Goal: Communication & Community: Participate in discussion

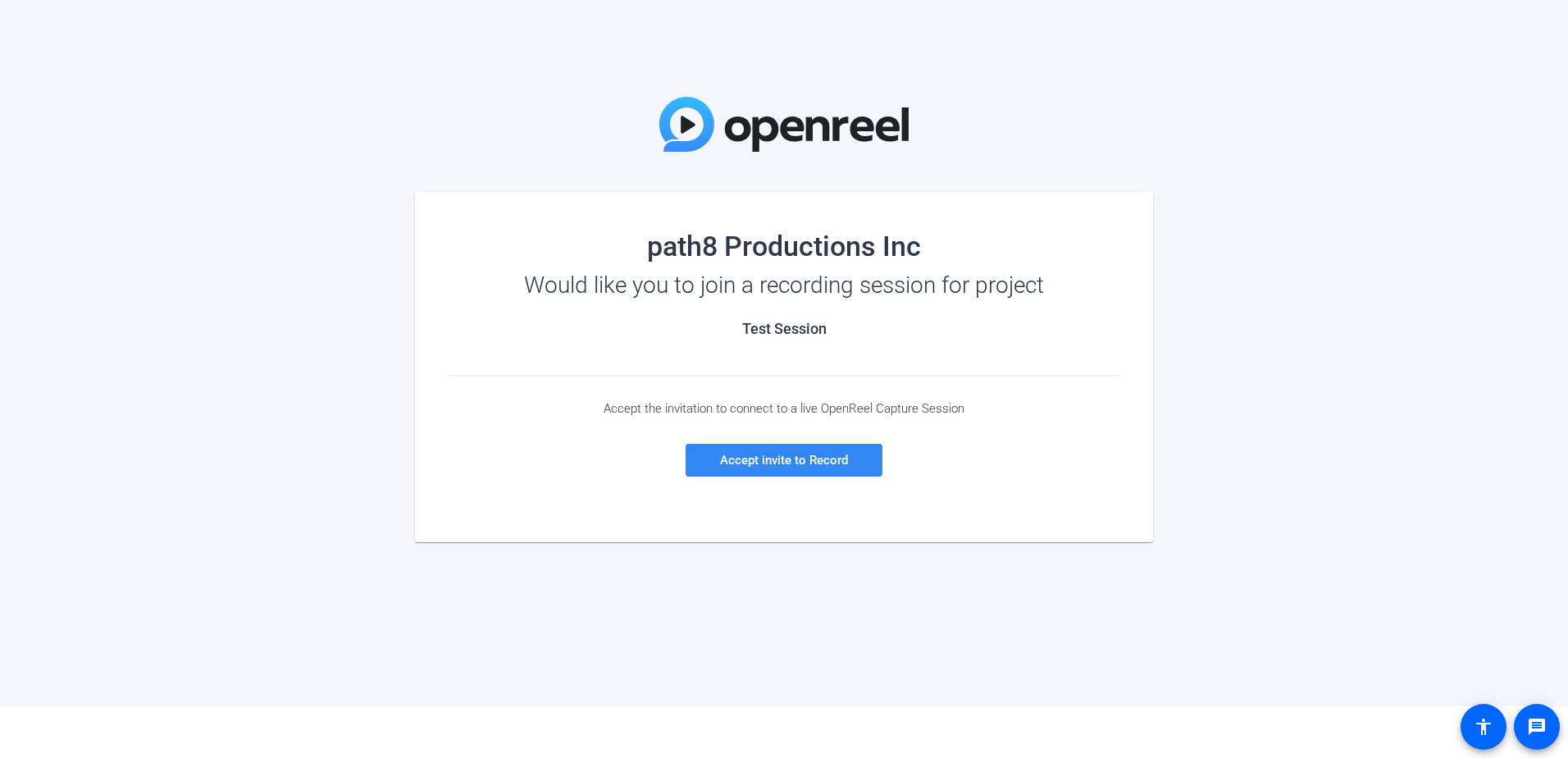
click at [824, 459] on span "Accept invite to Record" at bounding box center [784, 460] width 128 height 15
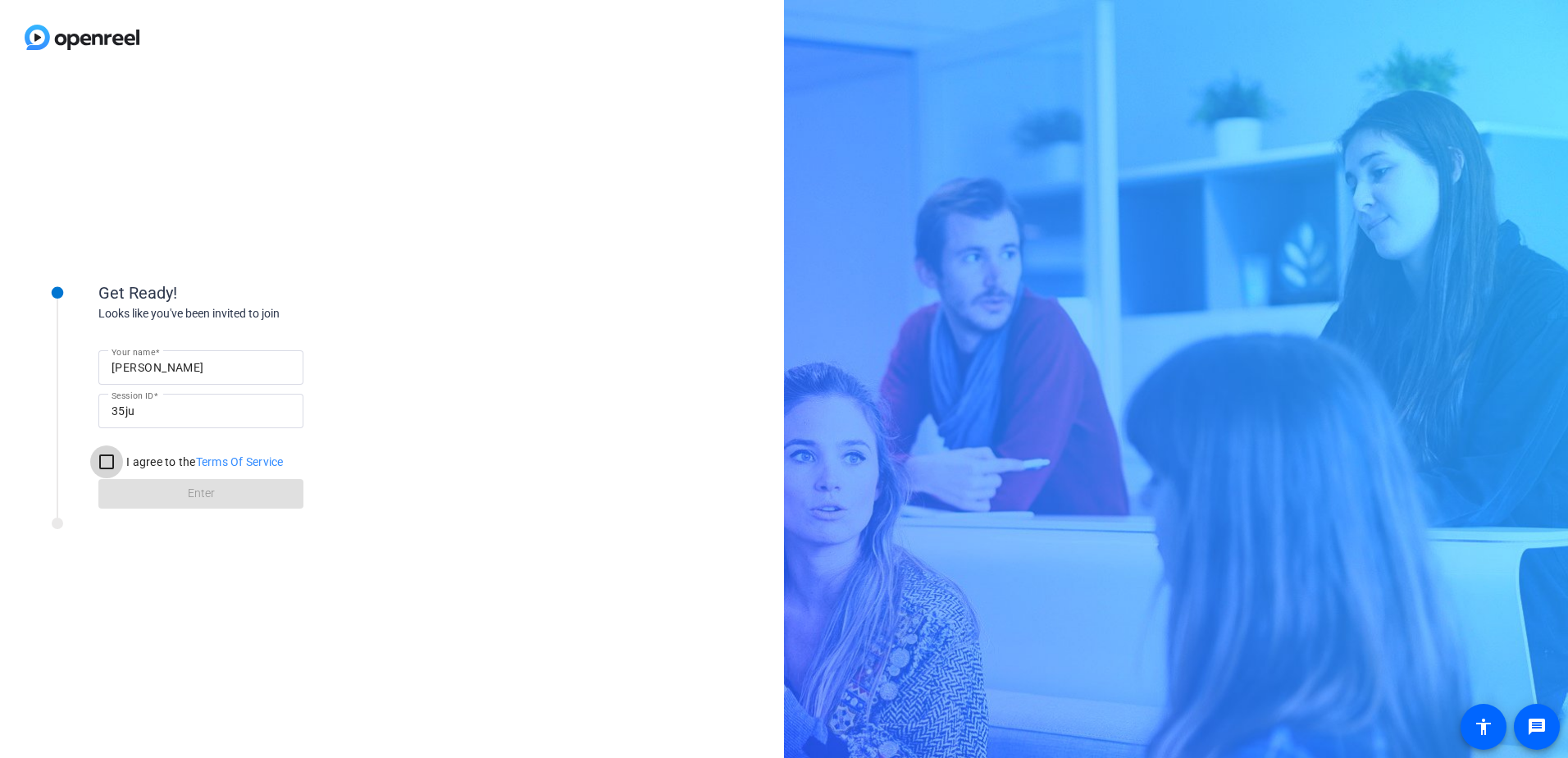
click at [103, 466] on input "I agree to the Terms Of Service" at bounding box center [106, 462] width 33 height 33
checkbox input "true"
click at [150, 485] on span at bounding box center [201, 494] width 205 height 39
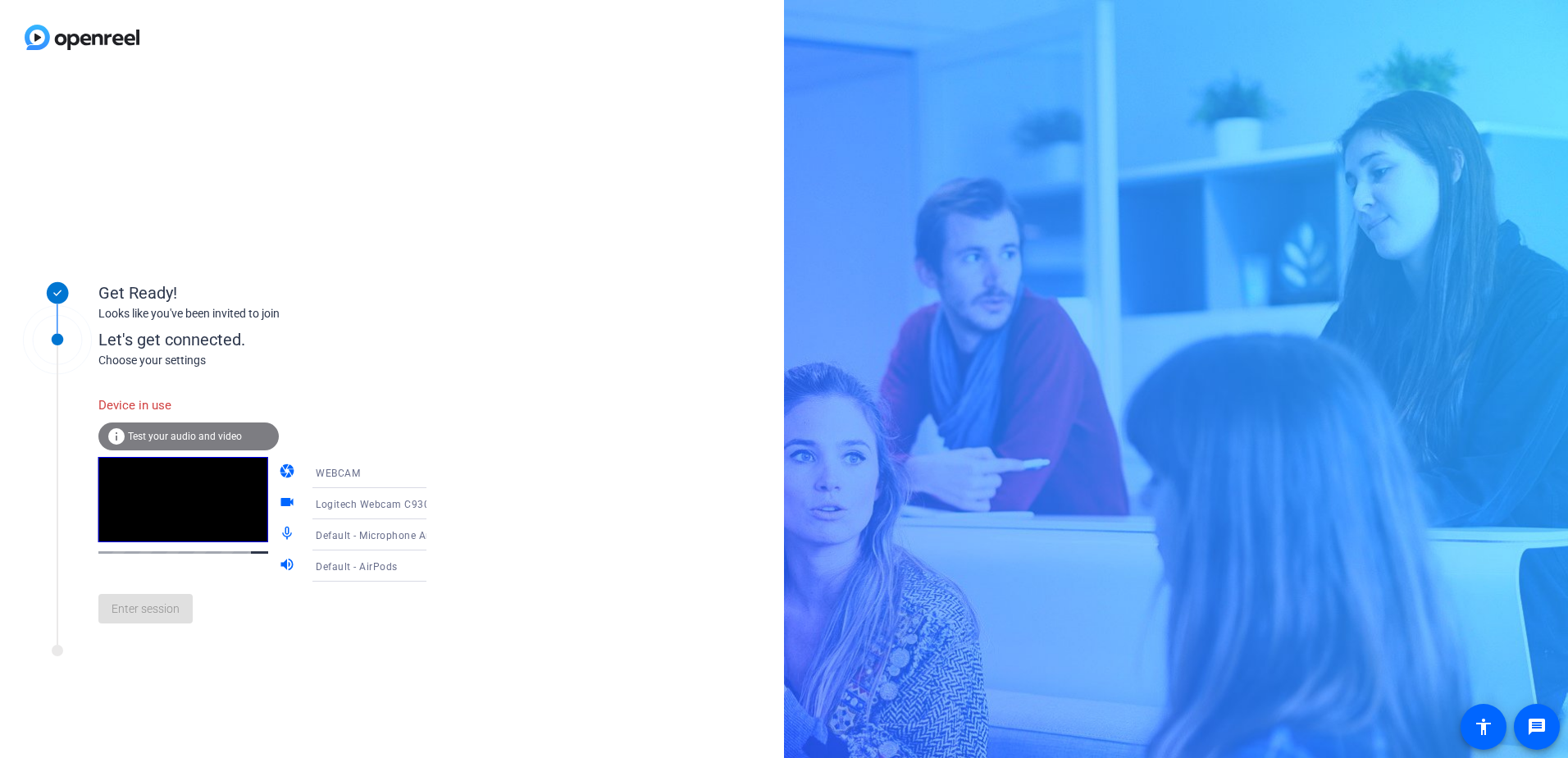
click at [194, 440] on span "Test your audio and video" at bounding box center [184, 436] width 114 height 11
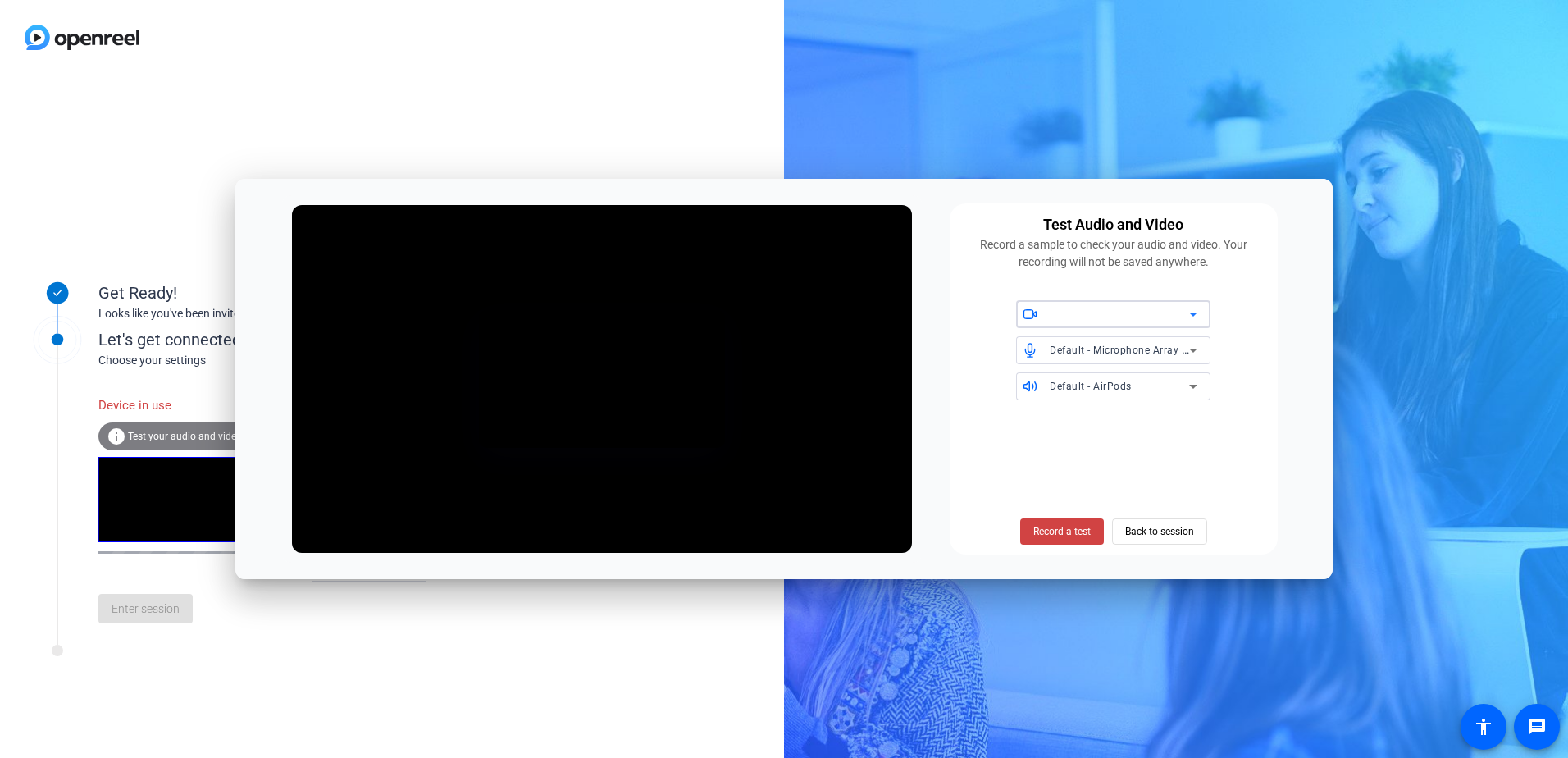
click at [1147, 322] on div at bounding box center [1119, 314] width 139 height 20
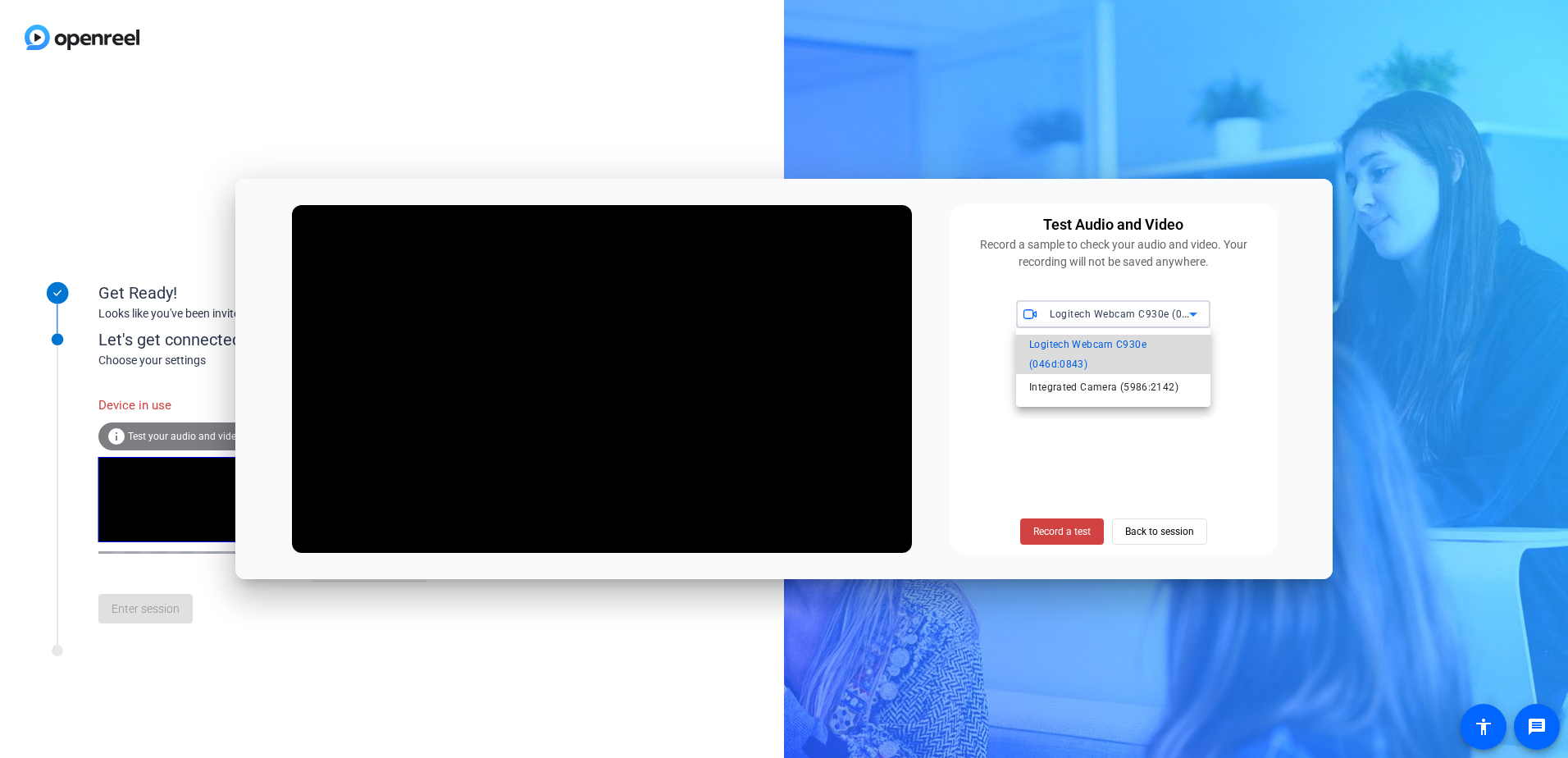
click at [1116, 354] on span "Logitech Webcam C930e (046d:0843)" at bounding box center [1113, 355] width 168 height 39
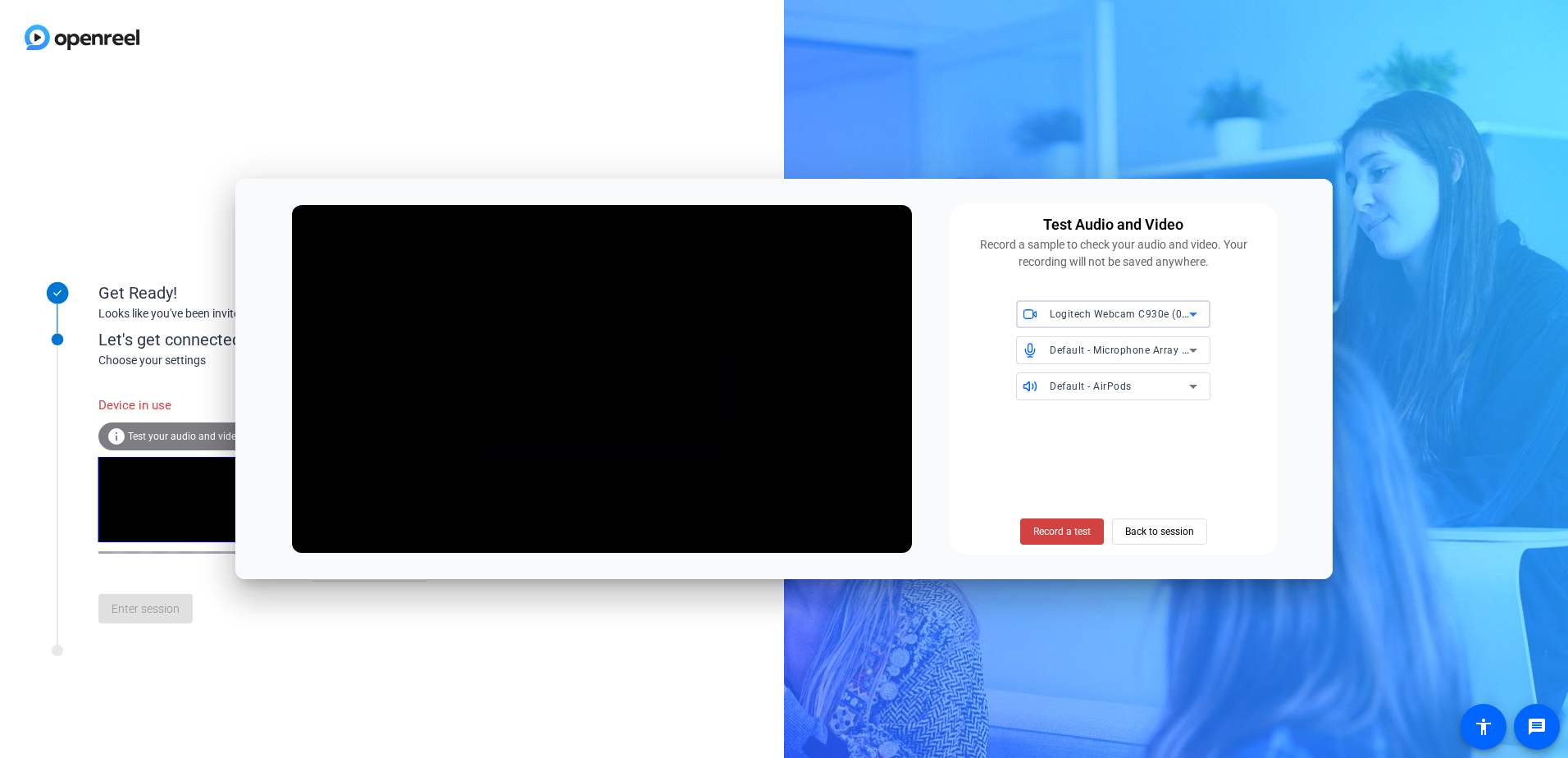
click at [1082, 312] on span "Logitech Webcam C930e (046d:0843)" at bounding box center [1140, 313] width 182 height 13
click at [1077, 392] on span "Integrated Camera (5986:2142)" at bounding box center [1104, 387] width 149 height 20
click at [1108, 307] on div "Integrated Camera (5986:2142)" at bounding box center [1119, 314] width 139 height 21
click at [1096, 346] on span "Logitech Webcam C930e (046d:0843)" at bounding box center [1113, 355] width 168 height 39
click at [1056, 525] on span "Record a test" at bounding box center [1061, 531] width 57 height 15
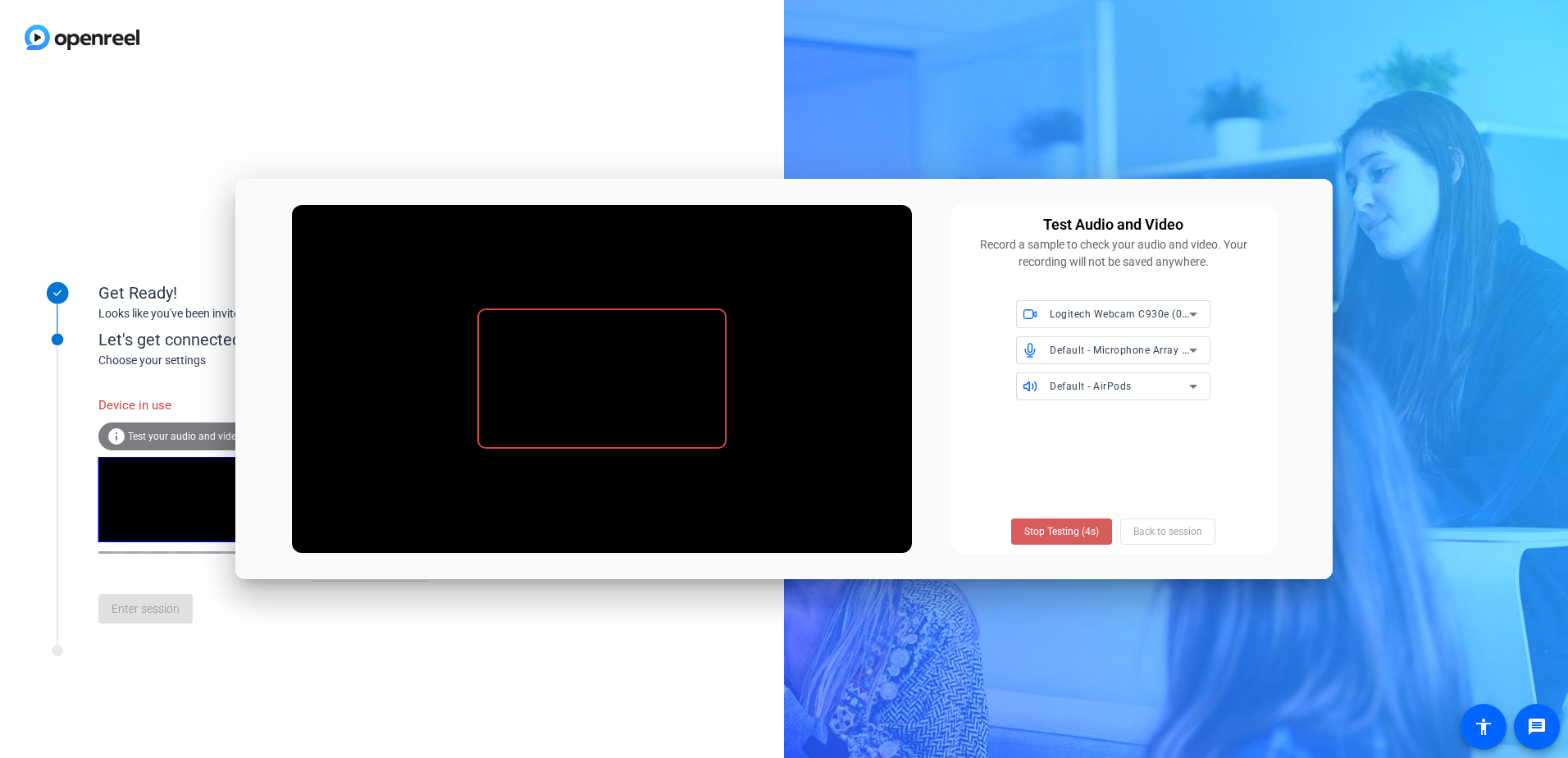
click at [1067, 525] on span "Stop Testing (4s)" at bounding box center [1060, 531] width 74 height 15
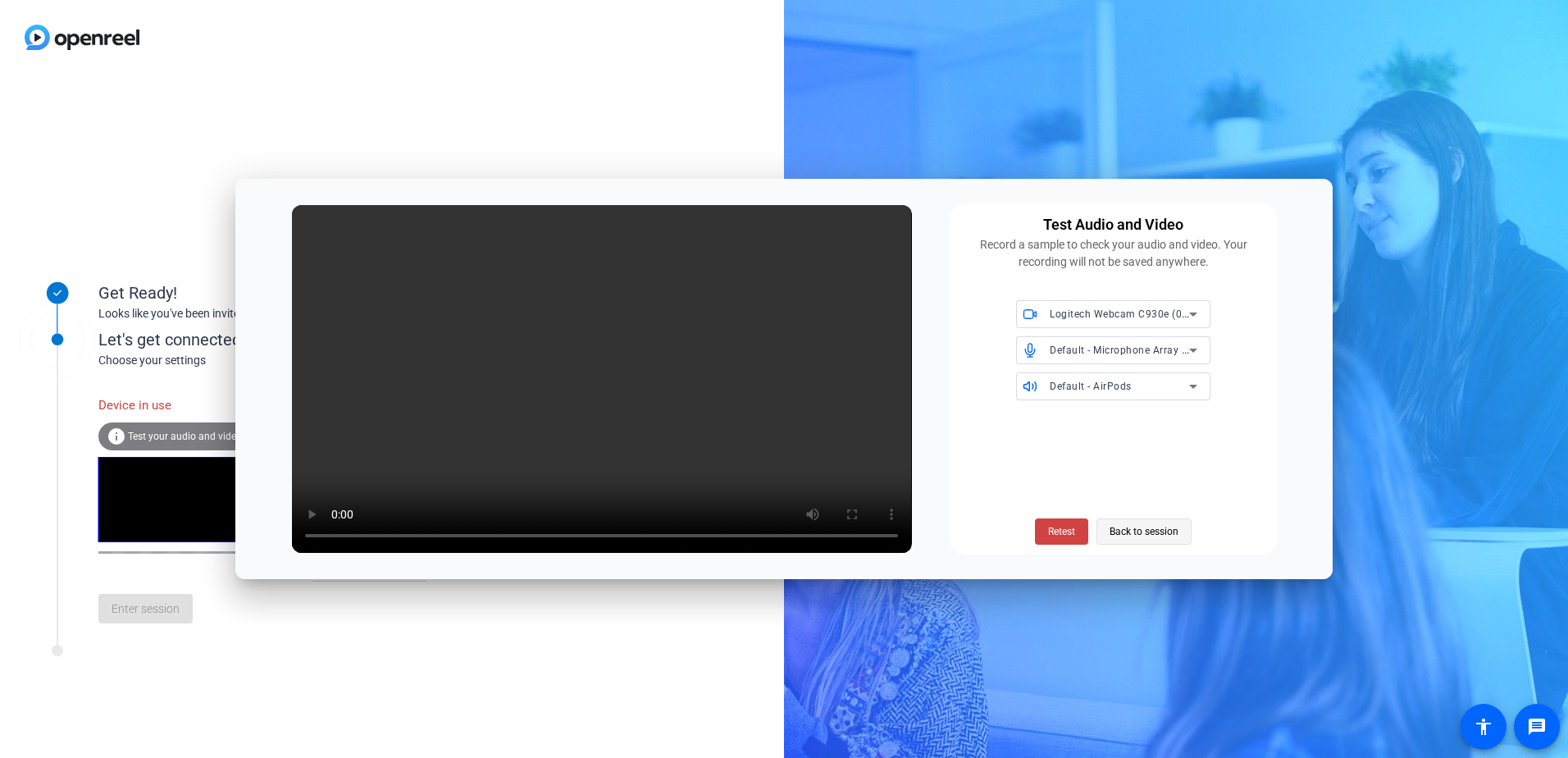
click at [1137, 529] on span "Back to session" at bounding box center [1143, 531] width 69 height 31
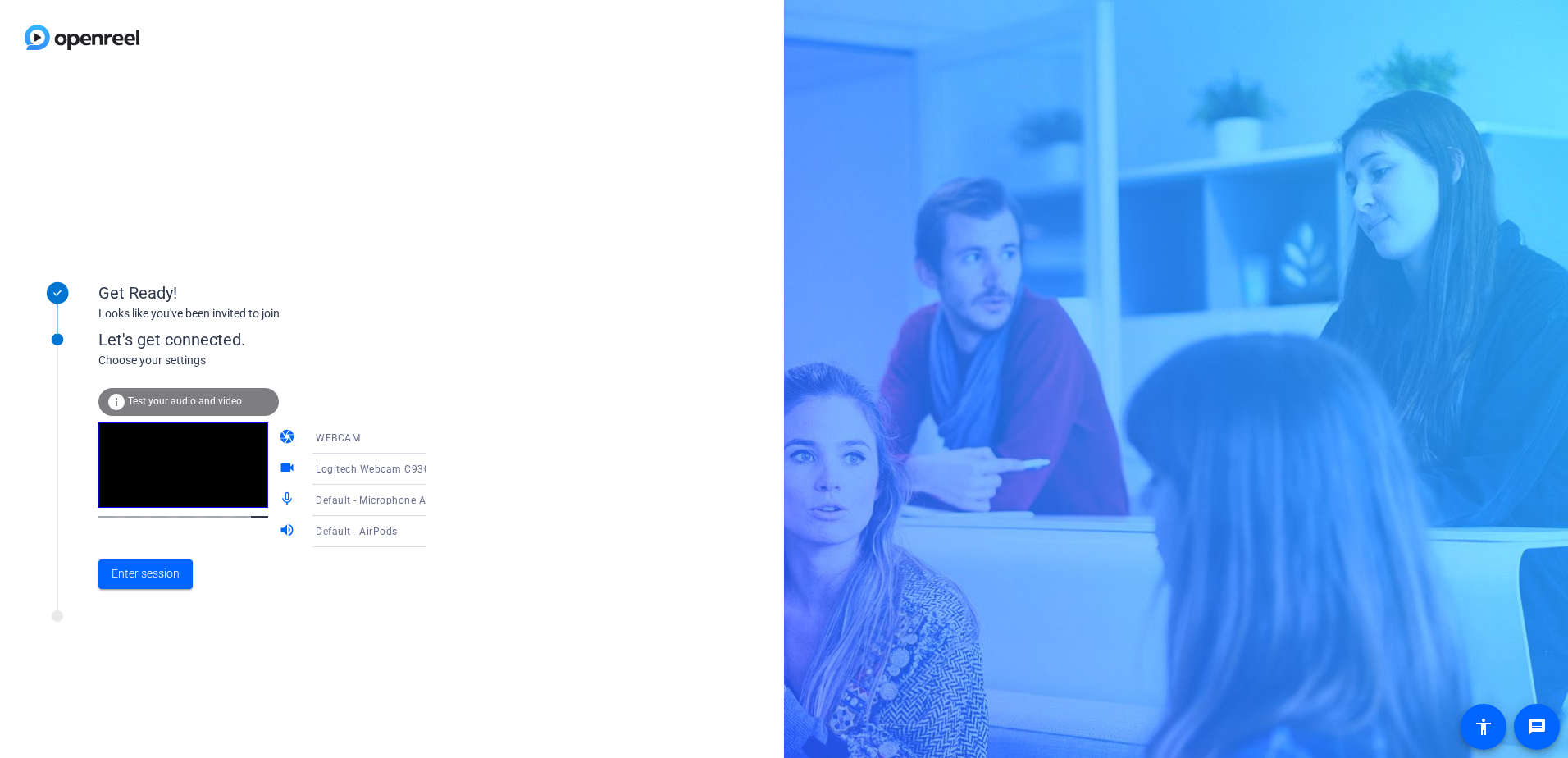
click at [249, 666] on div "Get Ready! Looks like you've been invited to join Let's get connected. Choose y…" at bounding box center [392, 416] width 784 height 684
click at [167, 587] on span at bounding box center [146, 575] width 94 height 39
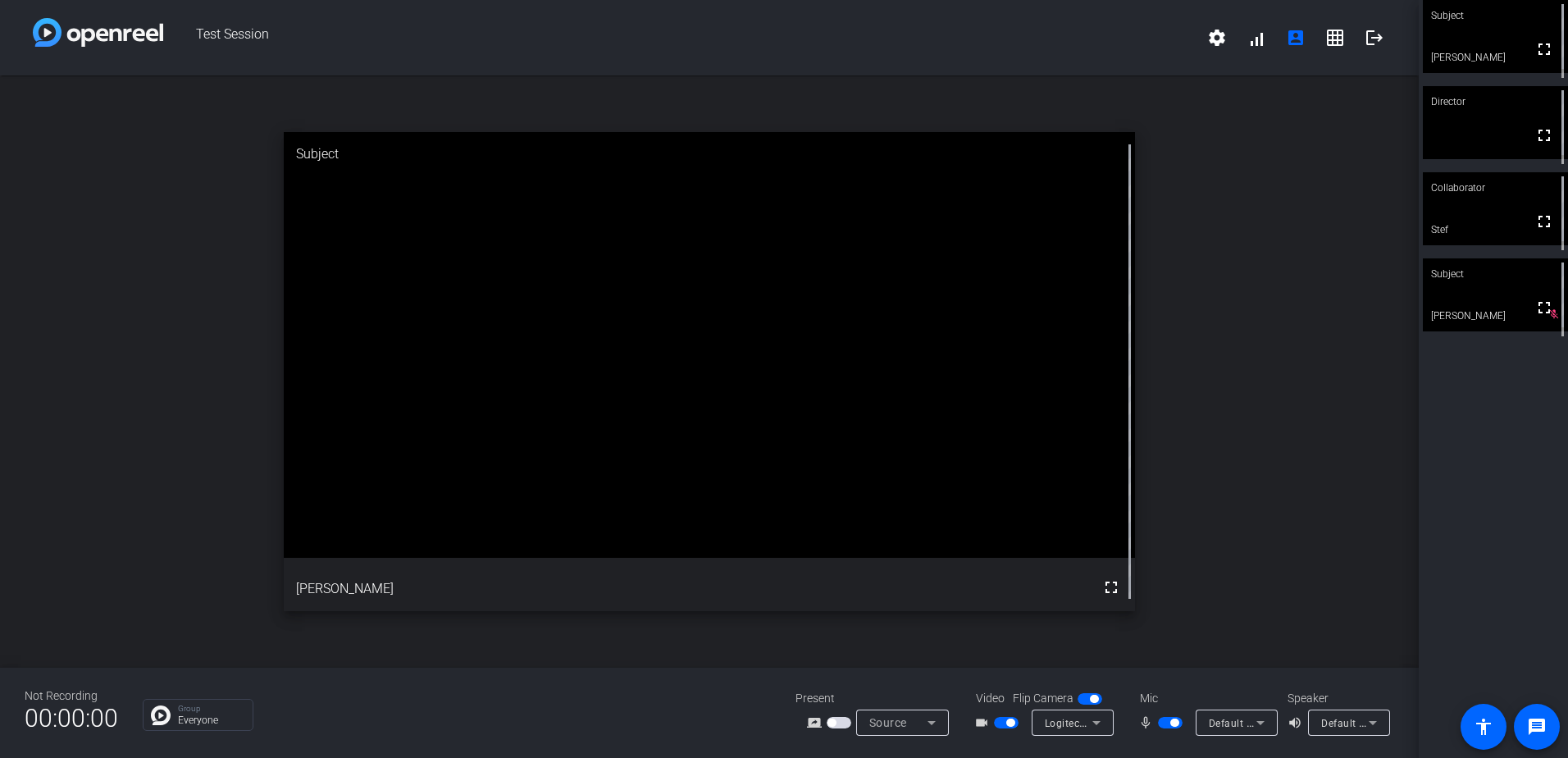
click at [1090, 699] on span "button" at bounding box center [1093, 699] width 8 height 8
click at [1093, 699] on span "button" at bounding box center [1090, 699] width 24 height 11
click at [1168, 722] on span "button" at bounding box center [1170, 722] width 24 height 11
click at [1446, 413] on video at bounding box center [1495, 381] width 145 height 73
click at [1482, 302] on video at bounding box center [1495, 295] width 145 height 73
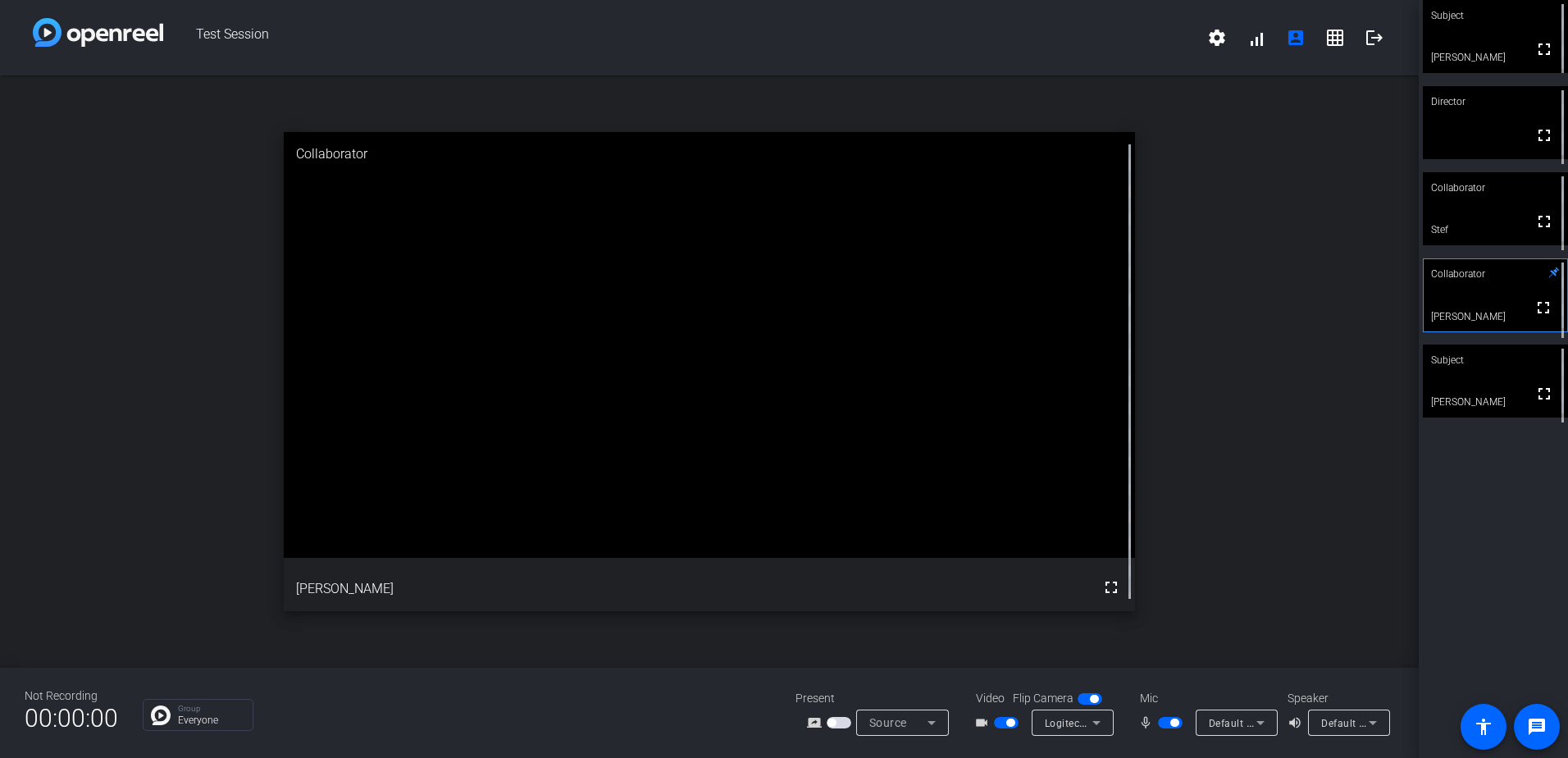
click at [1476, 230] on video at bounding box center [1495, 209] width 145 height 73
click at [1464, 130] on video at bounding box center [1495, 123] width 145 height 73
click at [1461, 66] on video at bounding box center [1495, 37] width 145 height 73
click at [1338, 41] on mat-icon "grid_on" at bounding box center [1335, 38] width 20 height 20
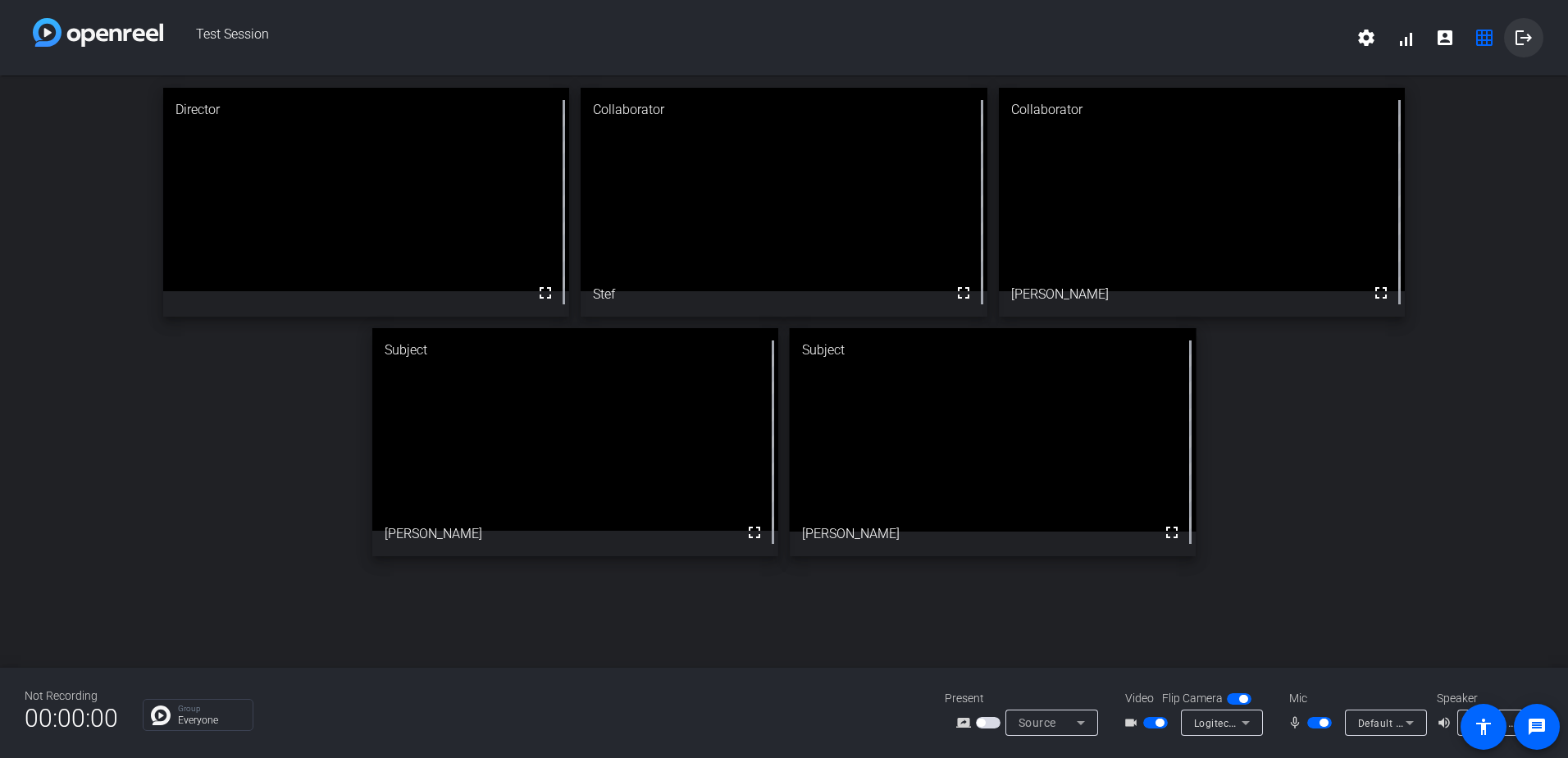
click at [1527, 45] on mat-icon "logout" at bounding box center [1523, 38] width 20 height 20
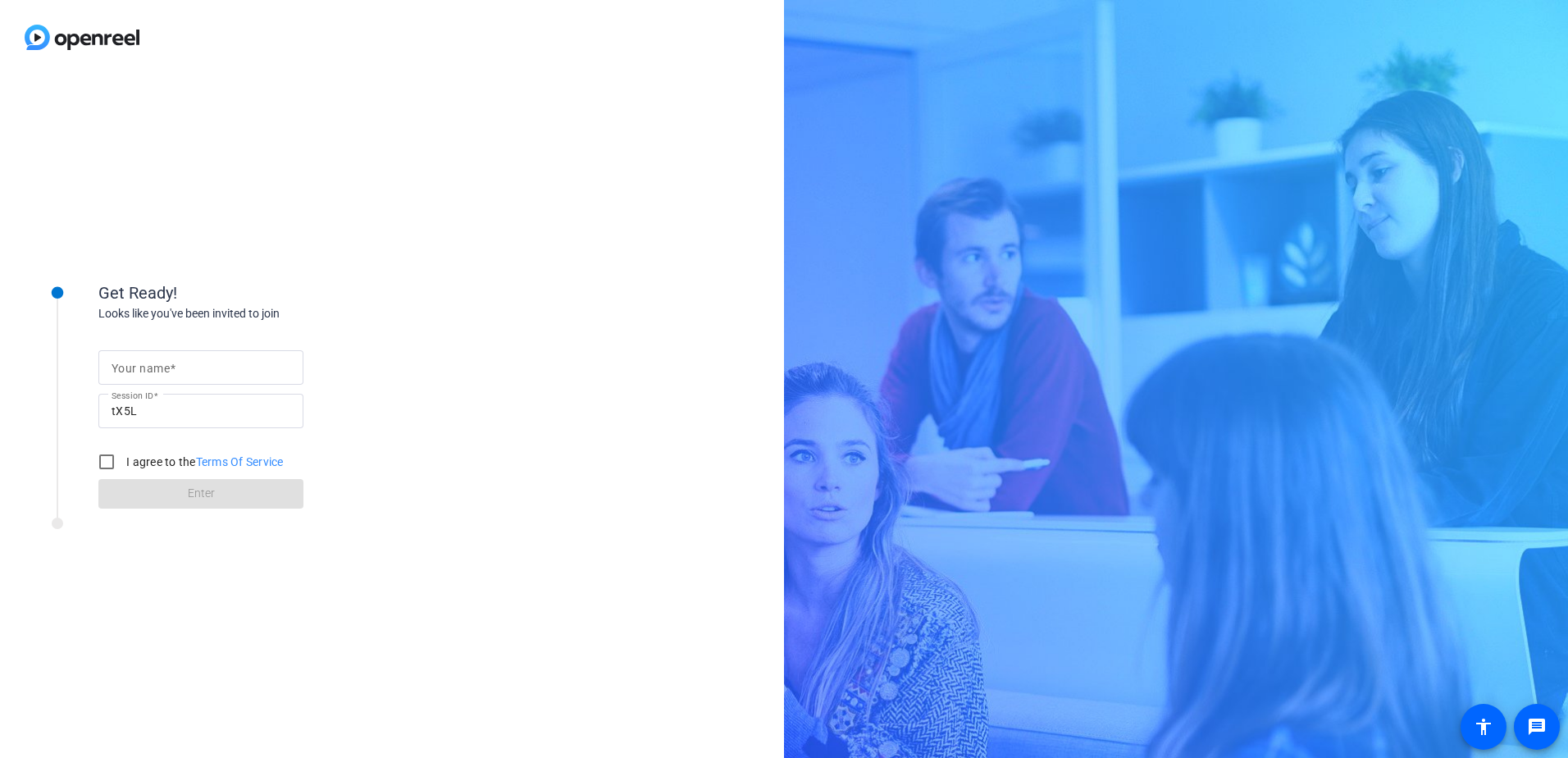
click at [196, 357] on input "Your name" at bounding box center [201, 367] width 179 height 20
type input "[PERSON_NAME]"
click at [106, 463] on input "I agree to the Terms Of Service" at bounding box center [106, 462] width 33 height 33
checkbox input "true"
click at [192, 491] on span "Enter" at bounding box center [201, 493] width 27 height 17
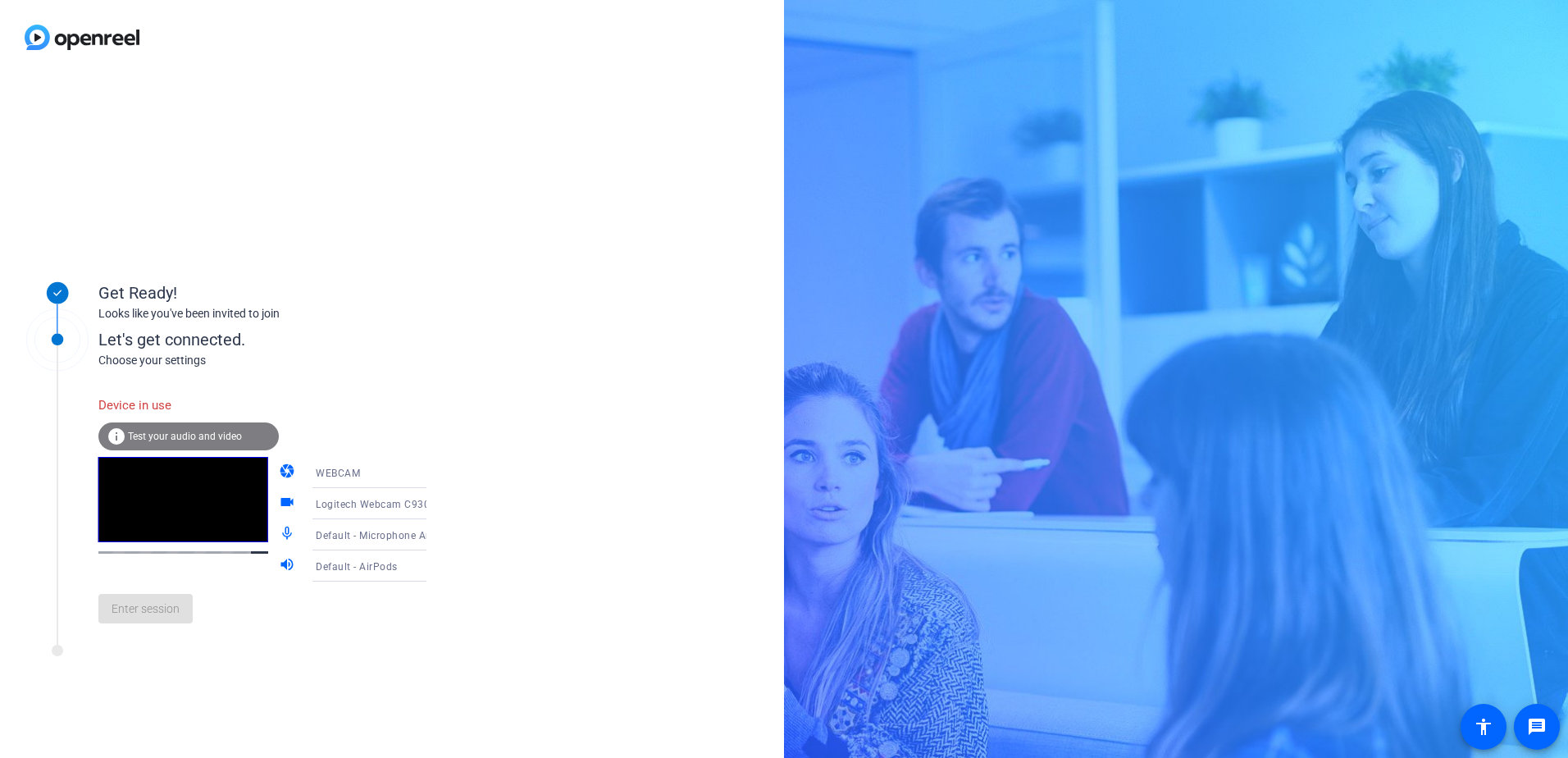
drag, startPoint x: 362, startPoint y: 671, endPoint x: 345, endPoint y: 658, distance: 21.4
click at [362, 665] on div at bounding box center [221, 655] width 410 height 21
click at [592, 532] on div "Get Ready! Looks like you've been invited to join Let's get connected. Choose y…" at bounding box center [392, 416] width 784 height 684
click at [183, 261] on div "Get Ready! Looks like you've been invited to join" at bounding box center [262, 289] width 328 height 73
click at [161, 434] on span "Test your audio and video" at bounding box center [184, 436] width 114 height 11
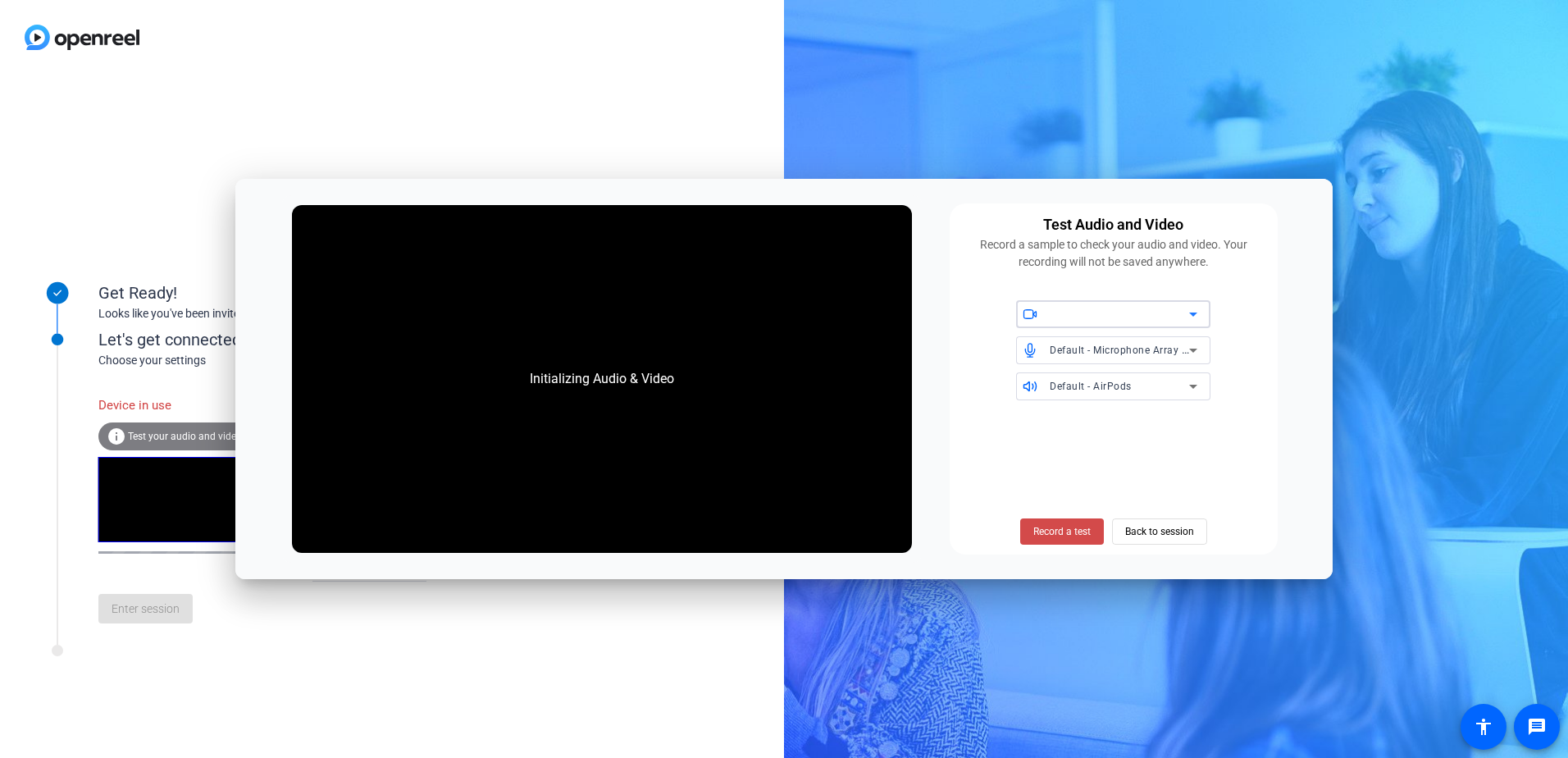
click at [1062, 536] on span "Record a test" at bounding box center [1061, 531] width 57 height 15
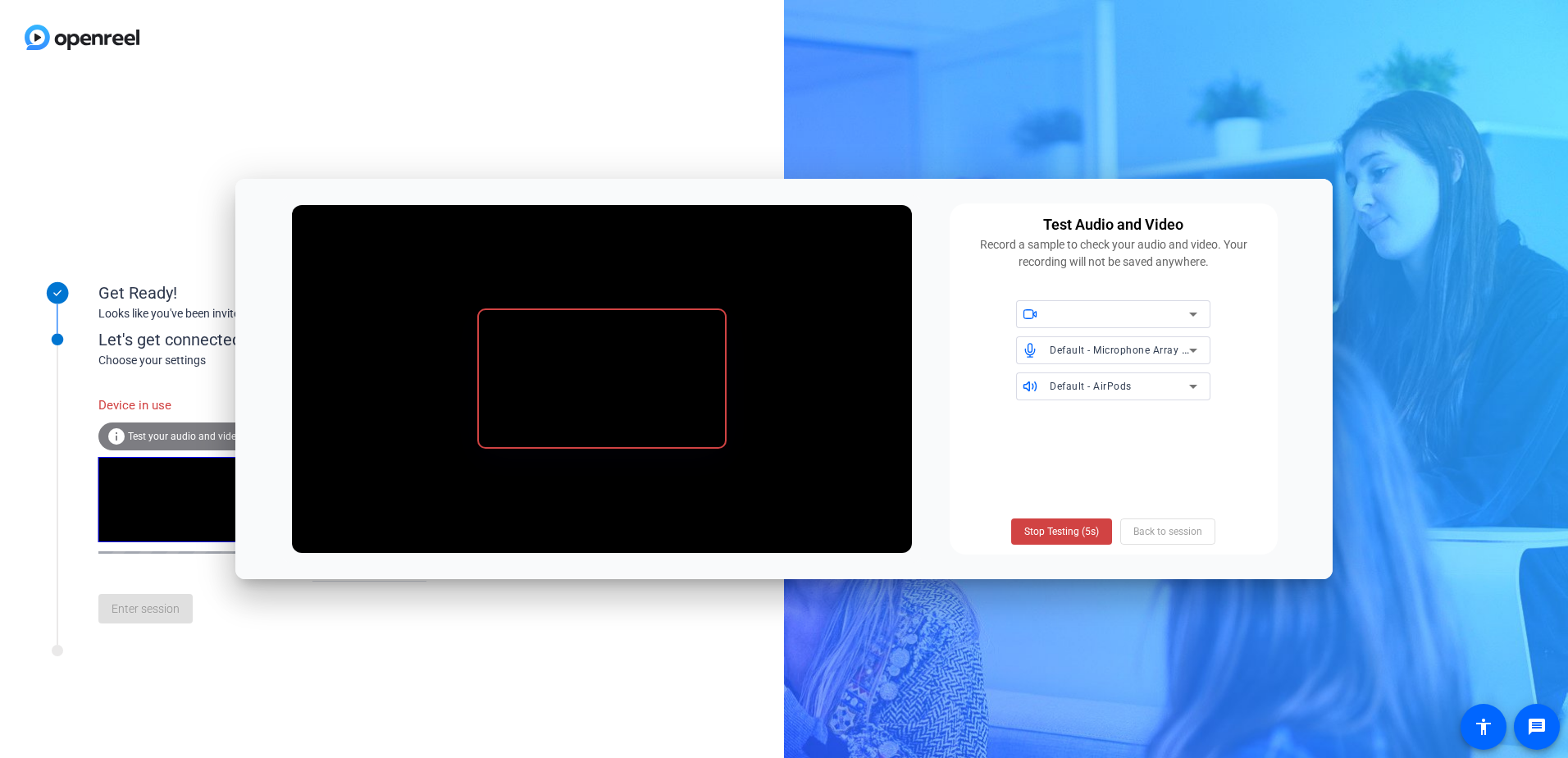
click at [1126, 318] on div at bounding box center [1119, 314] width 139 height 20
drag, startPoint x: 1296, startPoint y: 408, endPoint x: 1170, endPoint y: 472, distance: 141.3
click at [1295, 408] on div at bounding box center [784, 379] width 1568 height 758
click at [1081, 536] on span "Stop Testing (3s)" at bounding box center [1060, 531] width 74 height 15
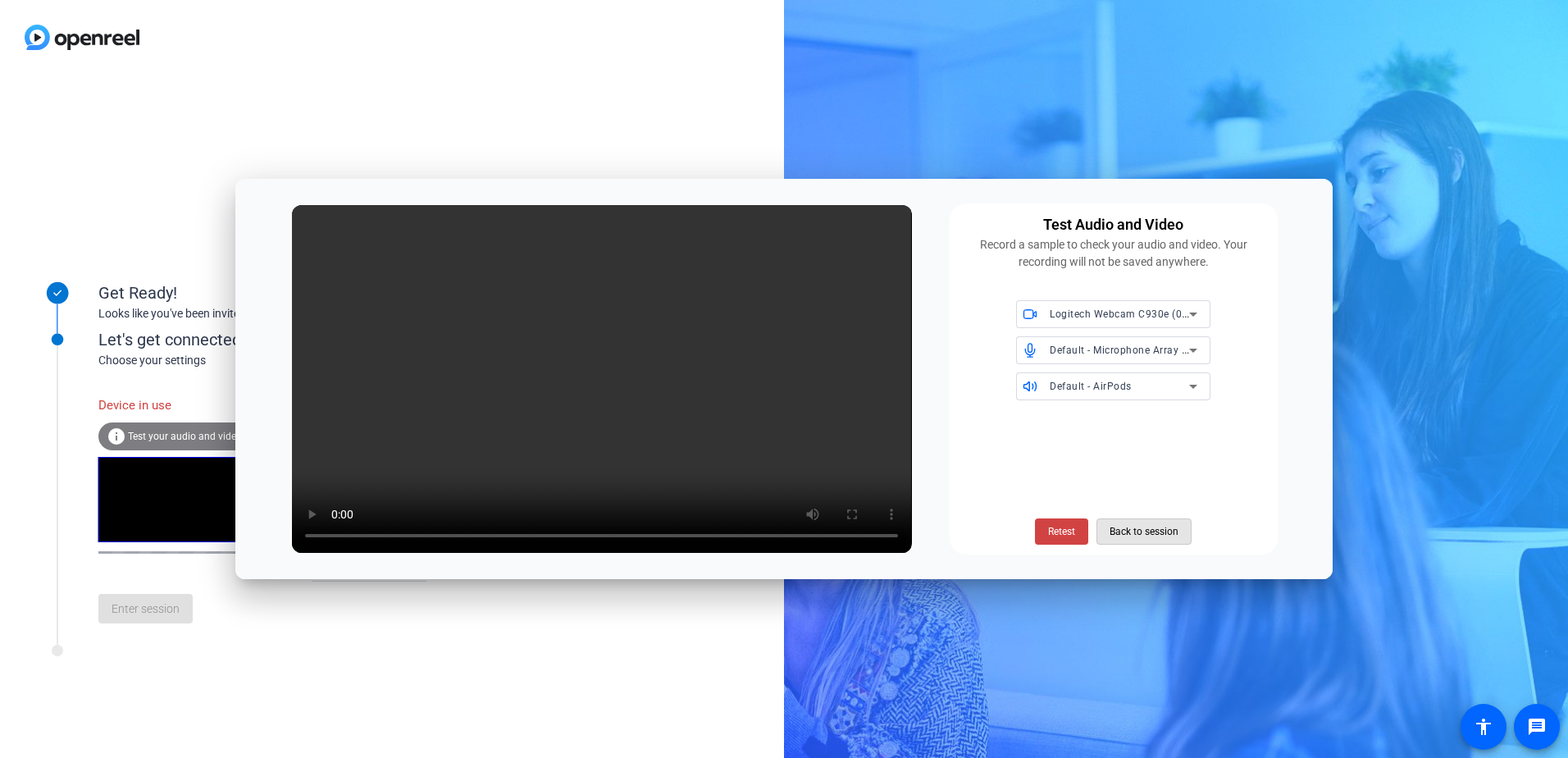
drag, startPoint x: 1171, startPoint y: 524, endPoint x: 1157, endPoint y: 504, distance: 24.4
click at [1171, 524] on span "Back to session" at bounding box center [1143, 531] width 69 height 31
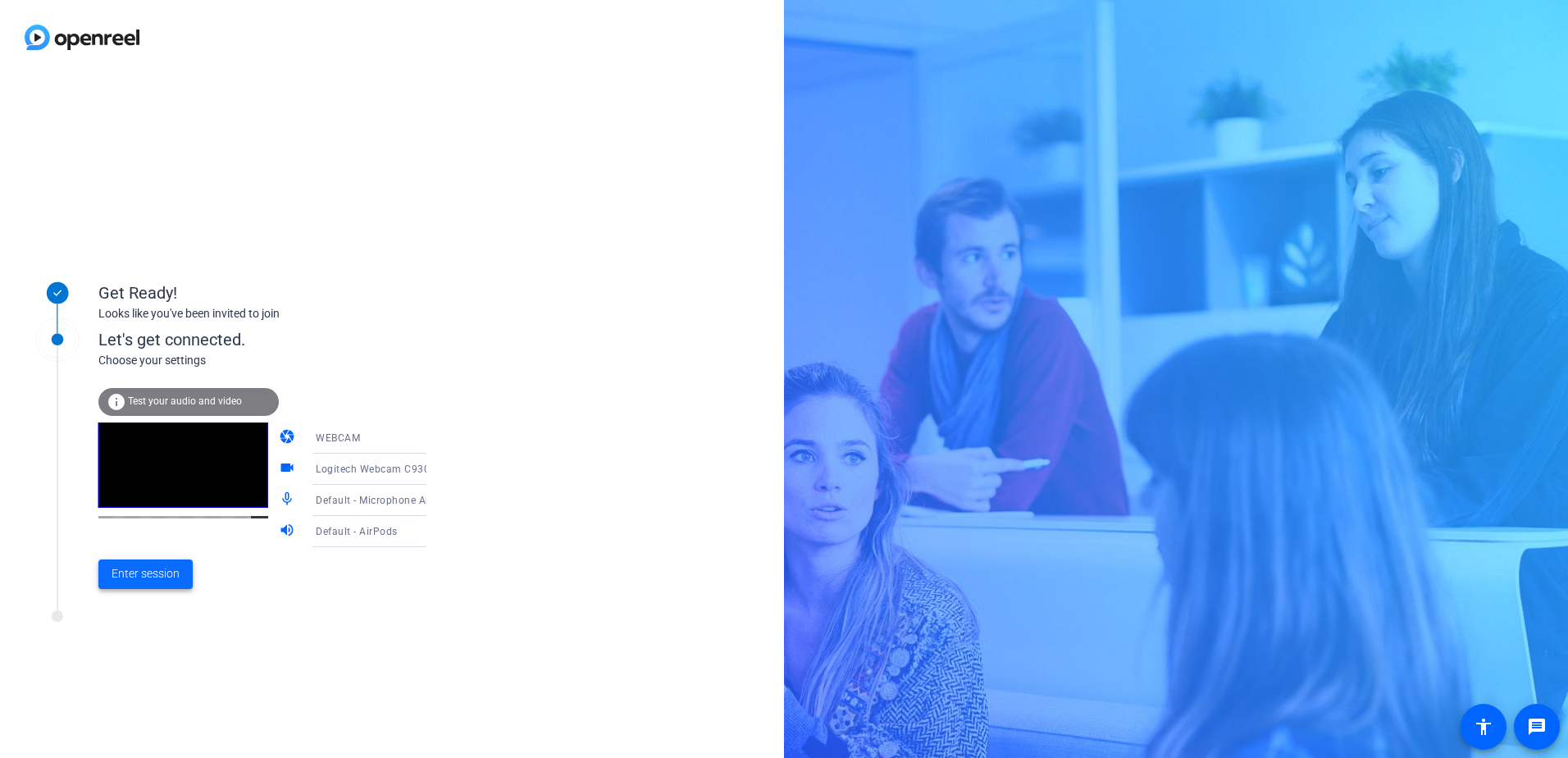
drag, startPoint x: 245, startPoint y: 663, endPoint x: 180, endPoint y: 584, distance: 102.3
click at [243, 659] on div "Get Ready! Looks like you've been invited to join Let's get connected. Choose y…" at bounding box center [392, 416] width 784 height 684
click at [168, 581] on span "Enter session" at bounding box center [146, 574] width 68 height 17
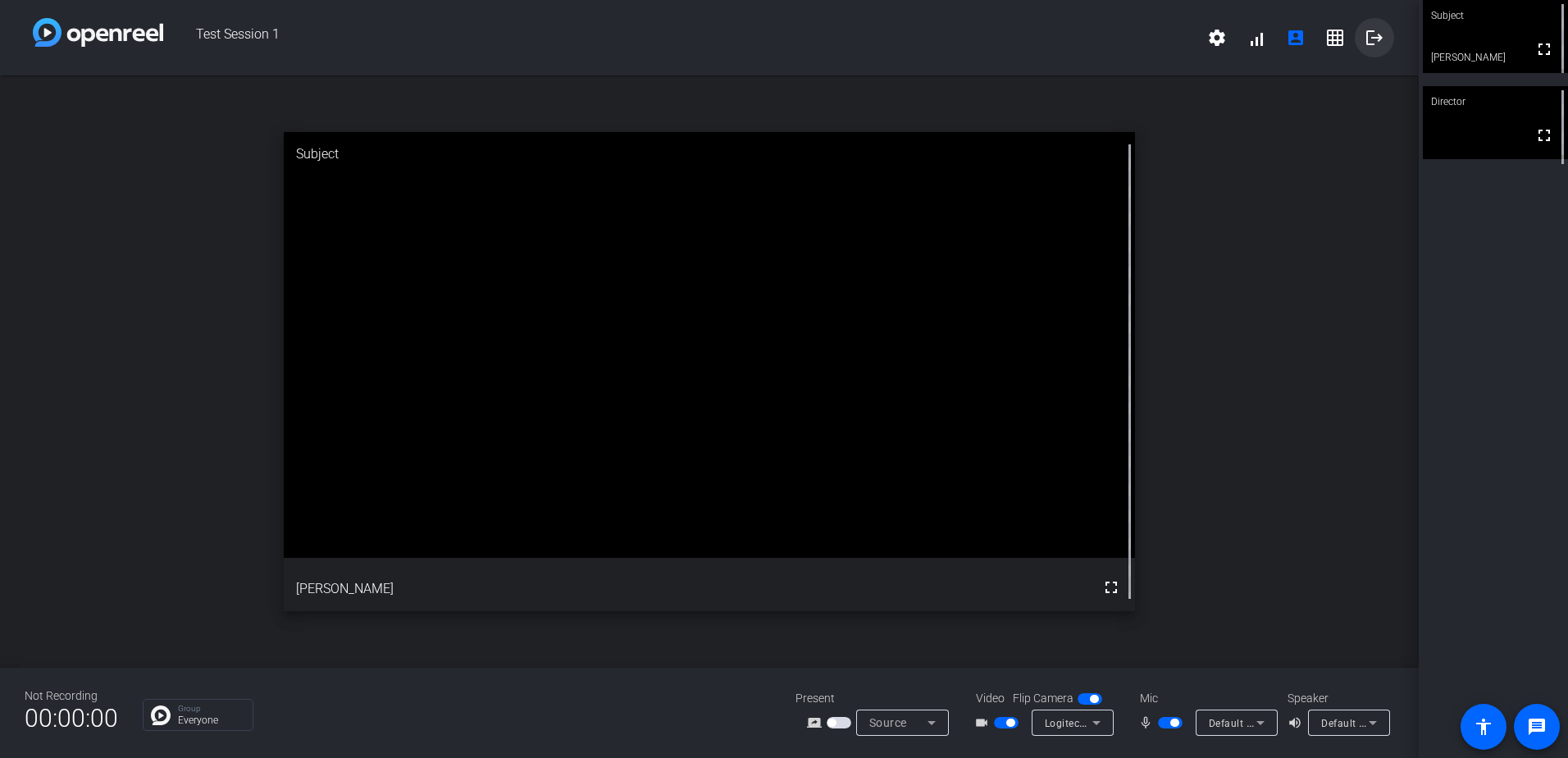
click at [1370, 41] on mat-icon "logout" at bounding box center [1373, 38] width 20 height 20
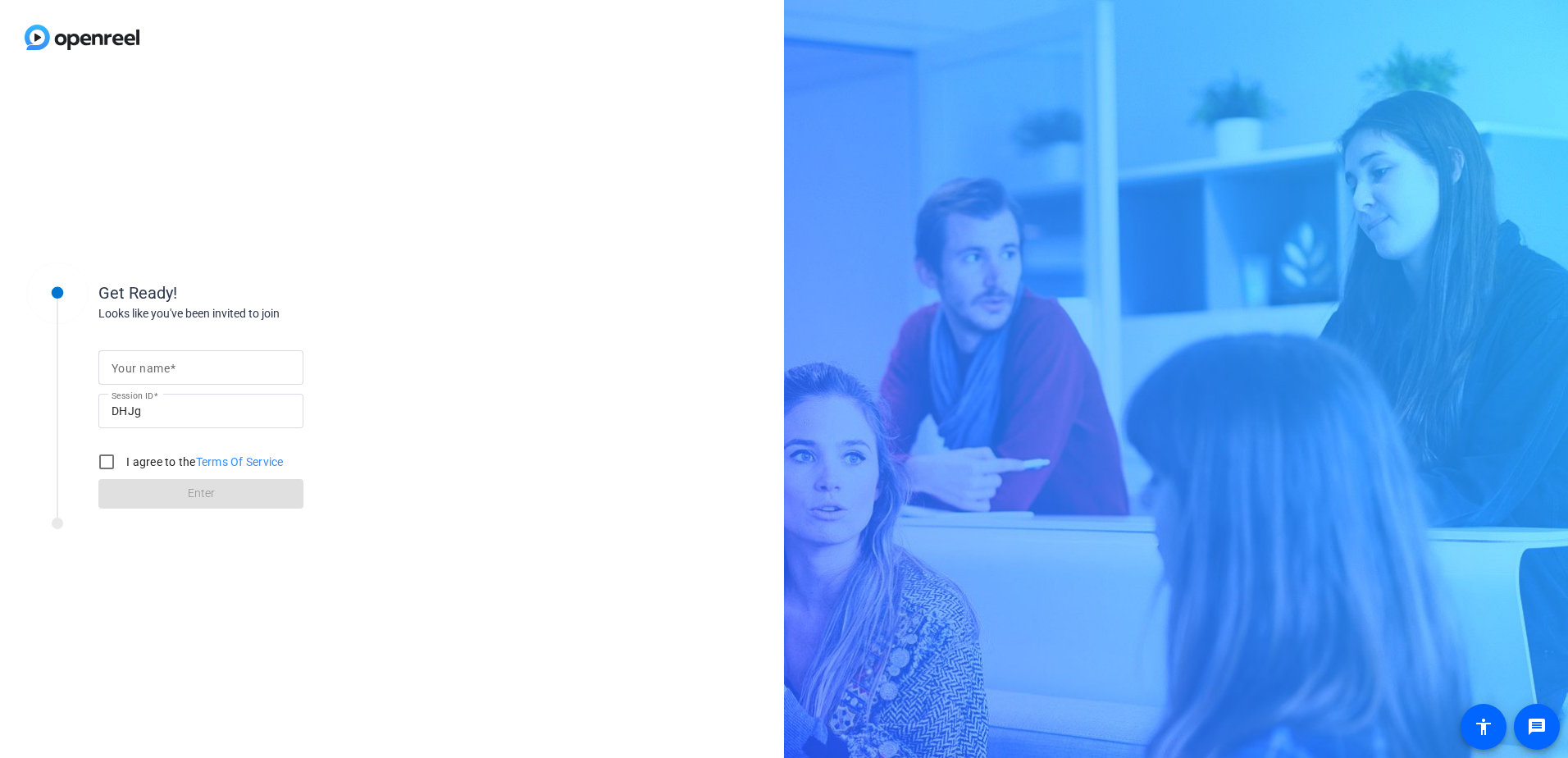
click at [212, 365] on input "Your name" at bounding box center [201, 367] width 179 height 20
type input "[PERSON_NAME]"
click at [106, 462] on input "I agree to the Terms Of Service" at bounding box center [106, 462] width 33 height 33
checkbox input "true"
click at [171, 487] on span at bounding box center [201, 494] width 205 height 39
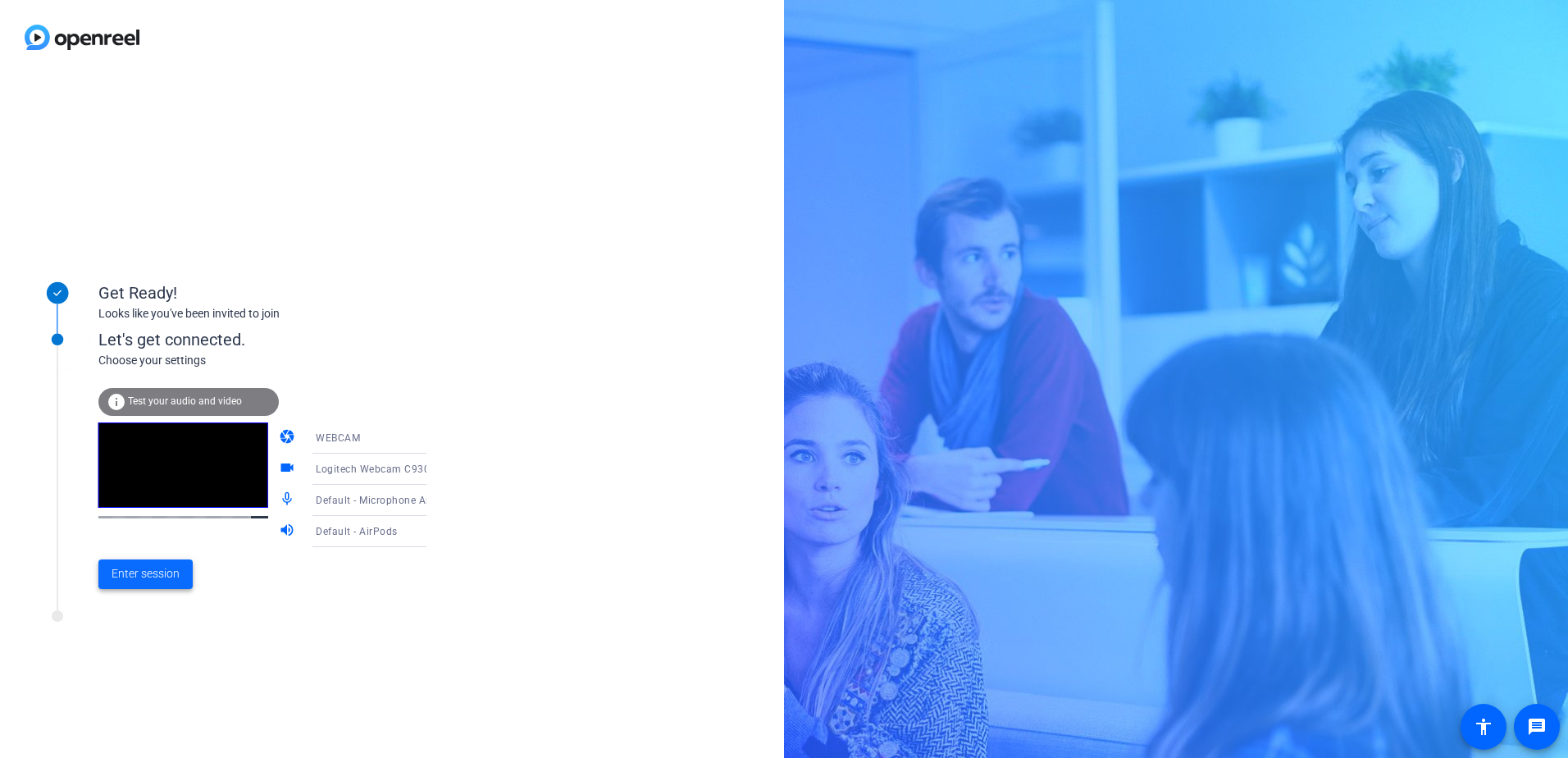
click at [164, 569] on span "Enter session" at bounding box center [146, 574] width 68 height 17
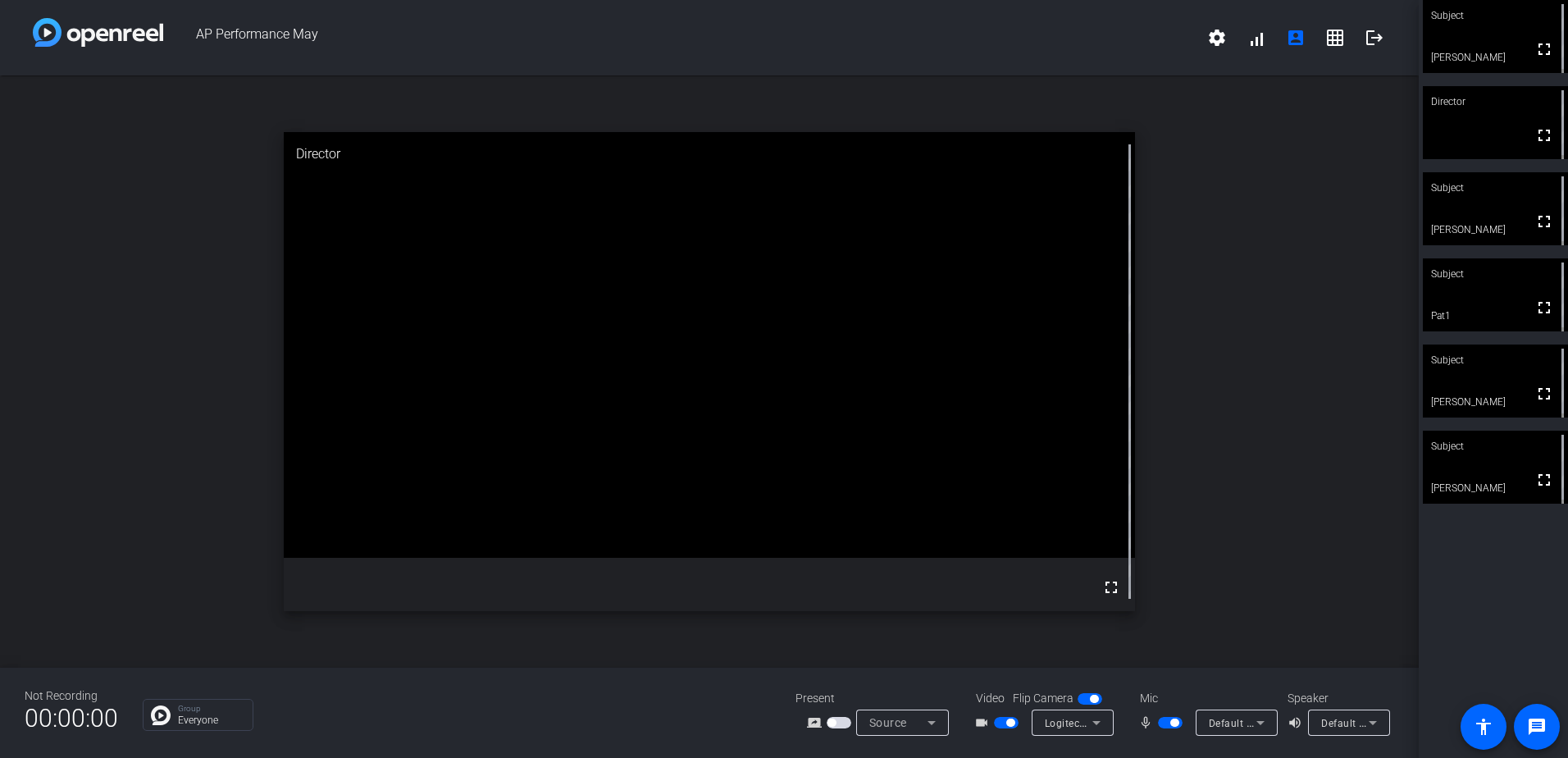
click at [1480, 40] on video at bounding box center [1495, 37] width 145 height 73
click at [1172, 712] on div "mic_none Default - Microphone Array (2- Intel® Smart Sound Technology for Digit…" at bounding box center [1205, 722] width 164 height 26
click at [1173, 724] on span "button" at bounding box center [1174, 722] width 8 height 8
click at [1161, 720] on span "button" at bounding box center [1162, 722] width 8 height 8
click at [1367, 45] on mat-icon "logout" at bounding box center [1373, 38] width 20 height 20
